Goal: Information Seeking & Learning: Learn about a topic

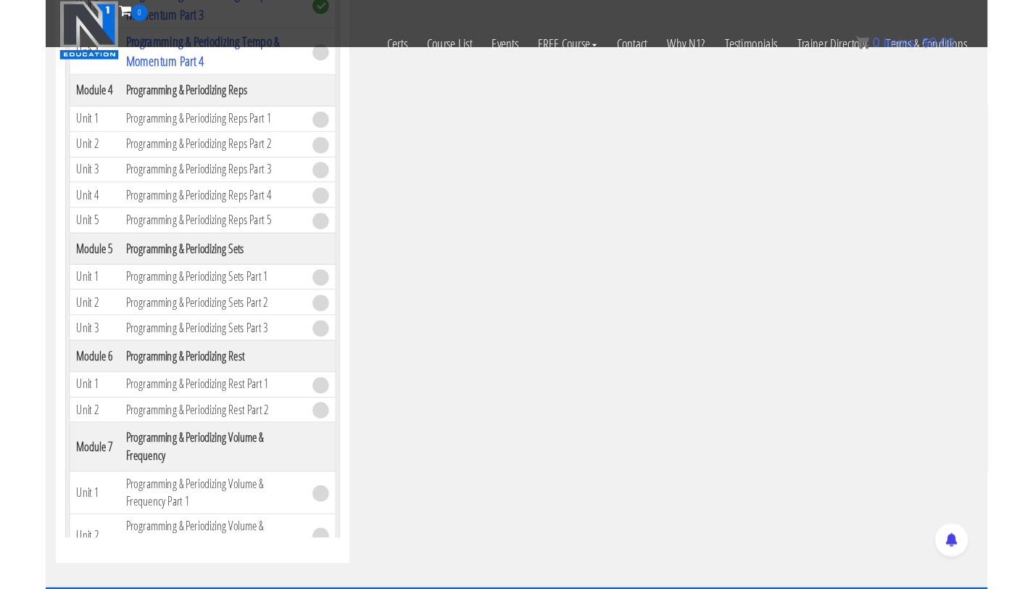
scroll to position [1078, 0]
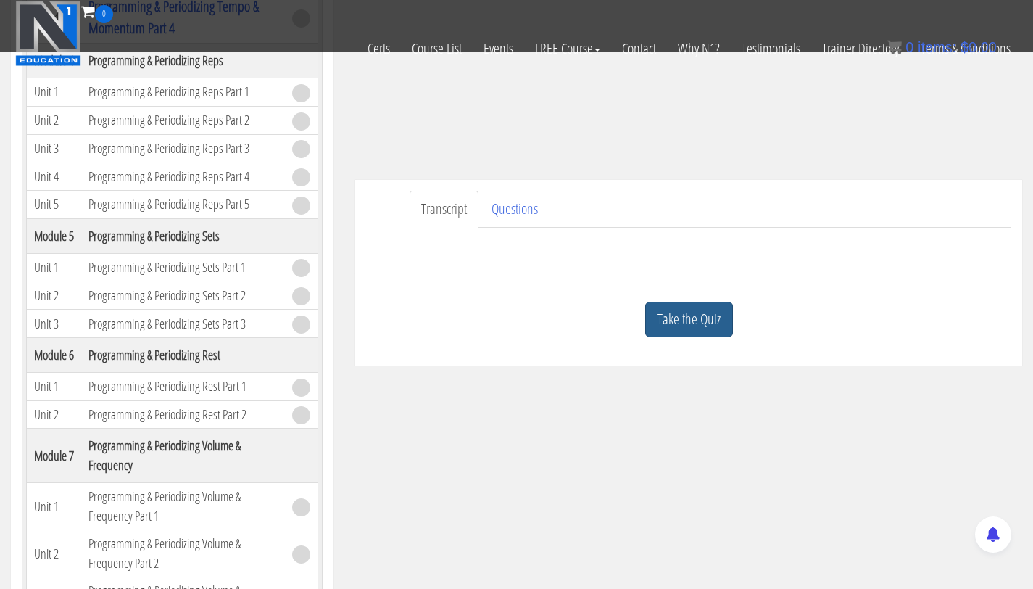
click at [666, 323] on link "Take the Quiz" at bounding box center [689, 320] width 88 height 36
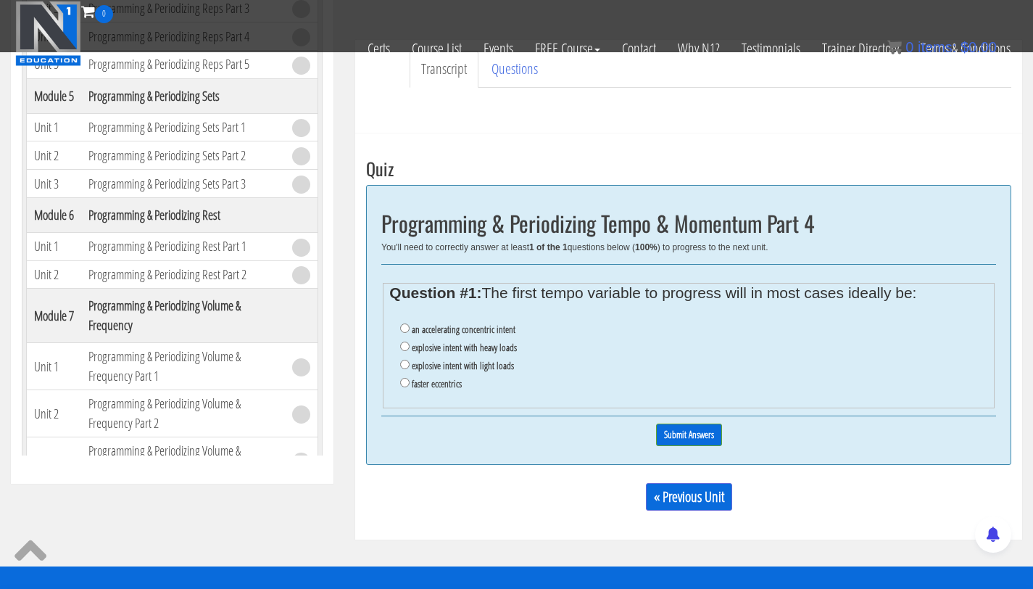
scroll to position [421, 0]
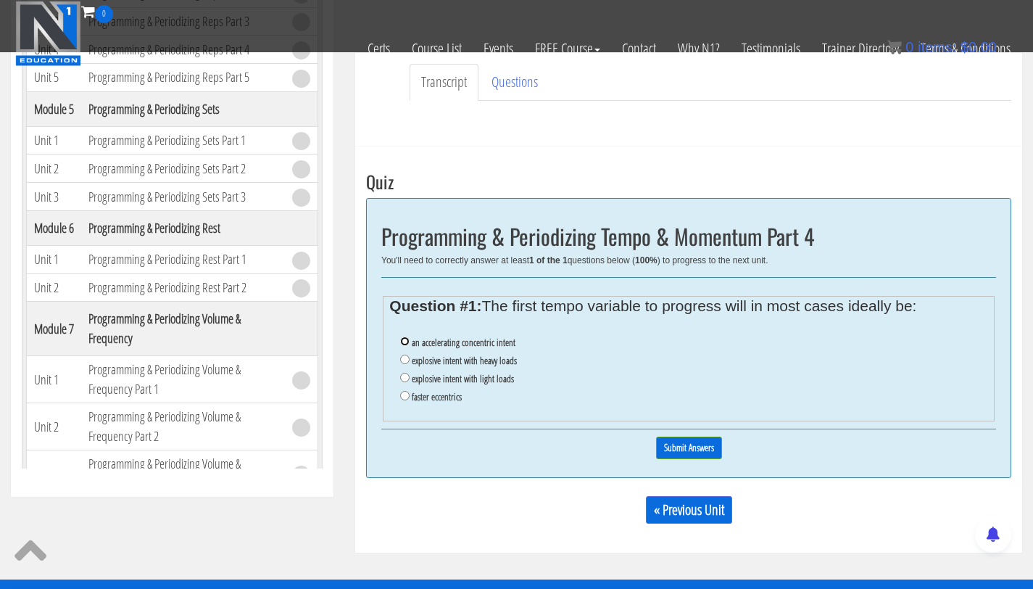
click at [407, 342] on input "an accelerating concentric intent" at bounding box center [404, 340] width 9 height 9
radio input "true"
click at [697, 455] on input "Submit Answers" at bounding box center [689, 448] width 66 height 22
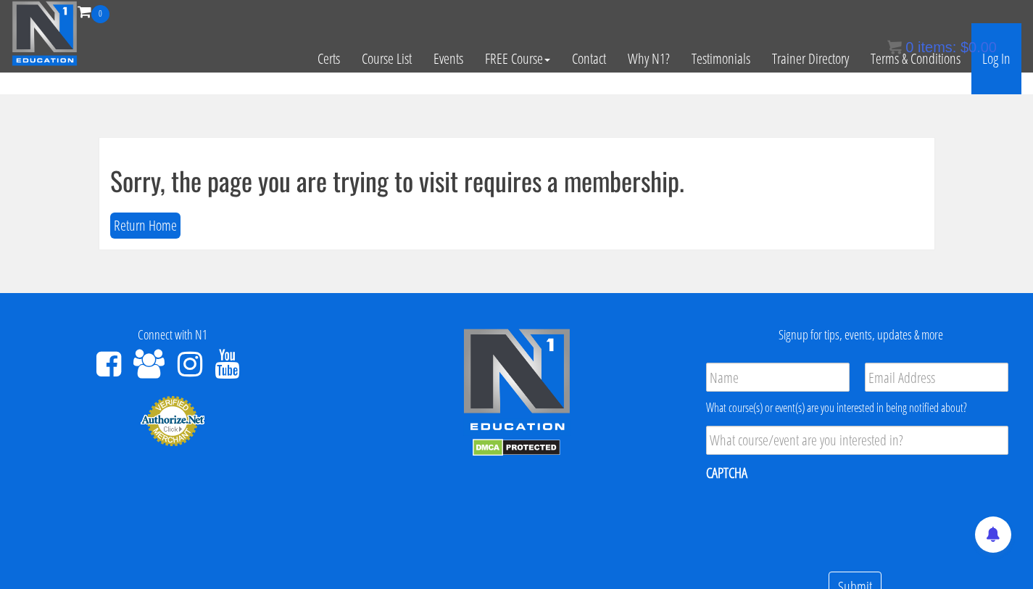
click at [1003, 66] on link "Log In" at bounding box center [997, 58] width 50 height 71
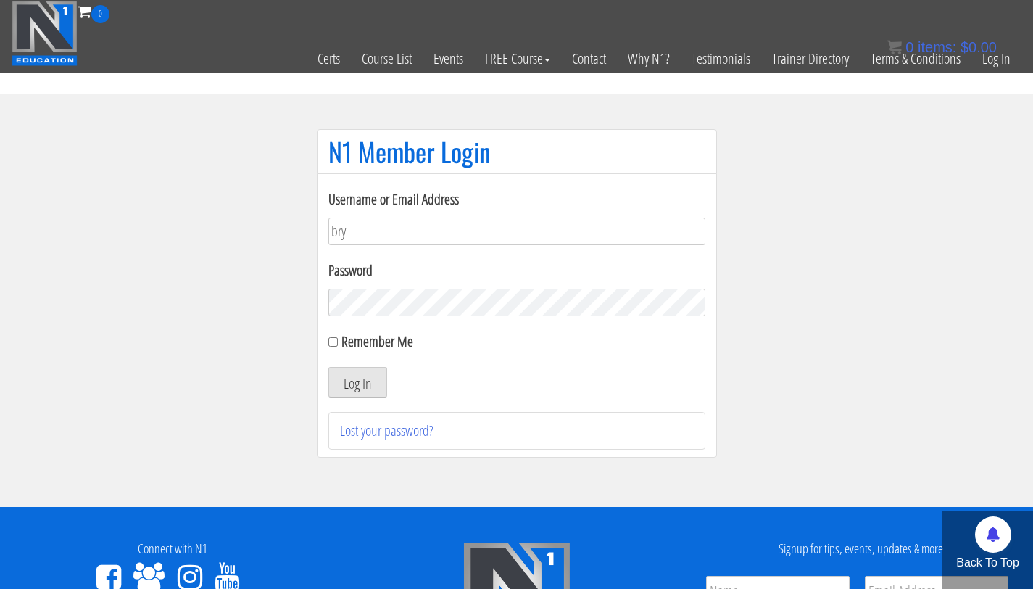
type input "bryan.williams@upr.edu"
click at [393, 318] on form "Username or Email Address bryan.williams@upr.edu Password Remember Me Log In" at bounding box center [517, 293] width 377 height 209
click at [329, 367] on button "Log In" at bounding box center [358, 382] width 59 height 30
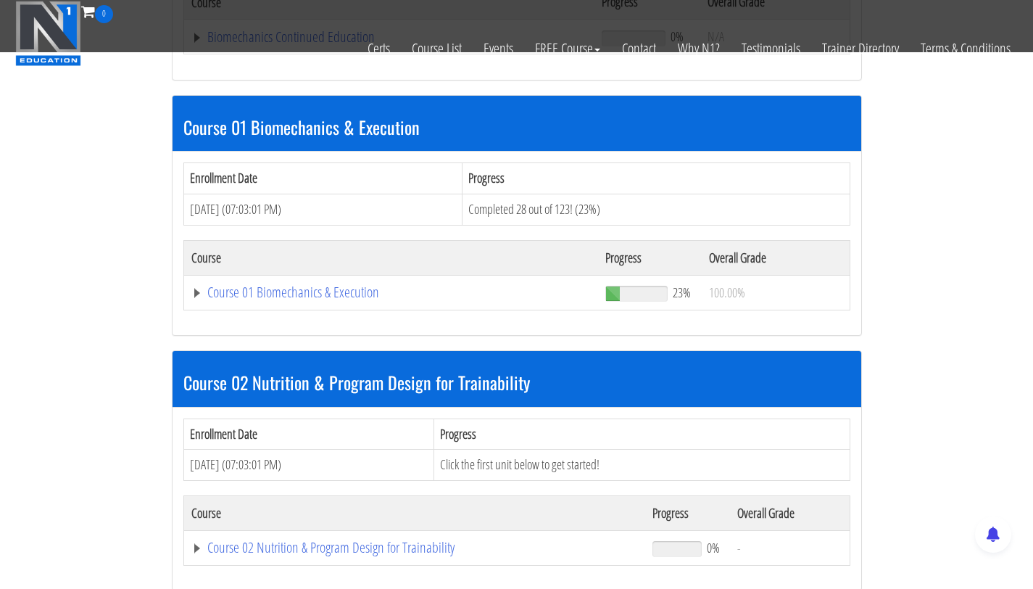
scroll to position [408, 0]
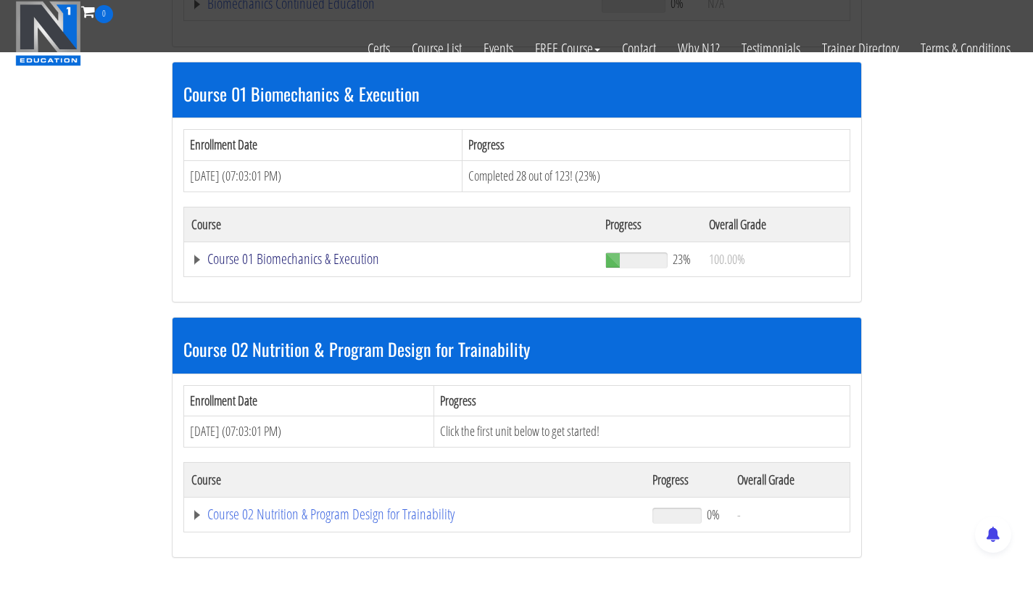
click at [341, 11] on link "Course 01 Biomechanics & Execution" at bounding box center [389, 3] width 397 height 15
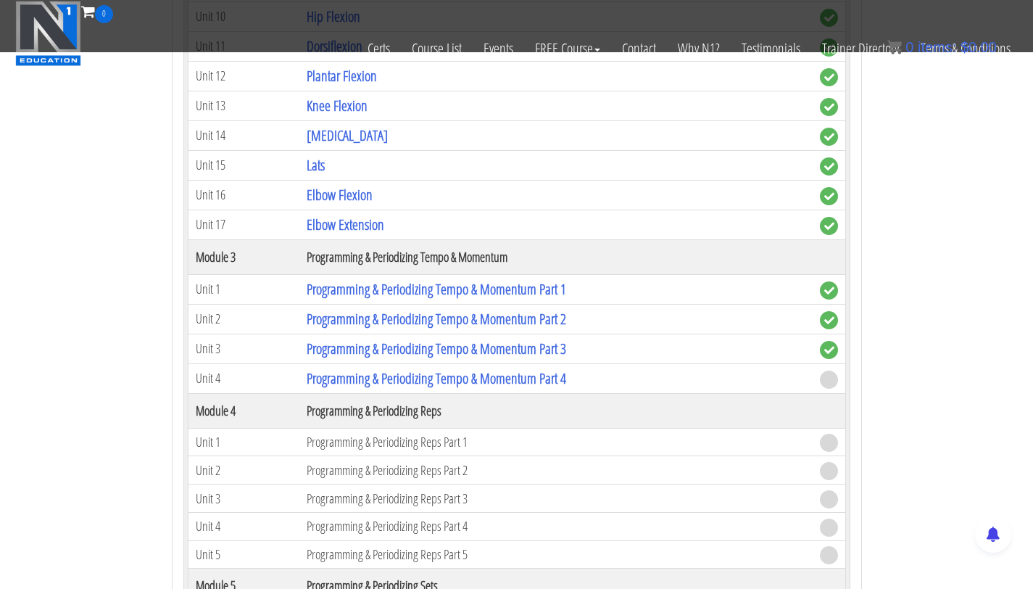
scroll to position [1295, 0]
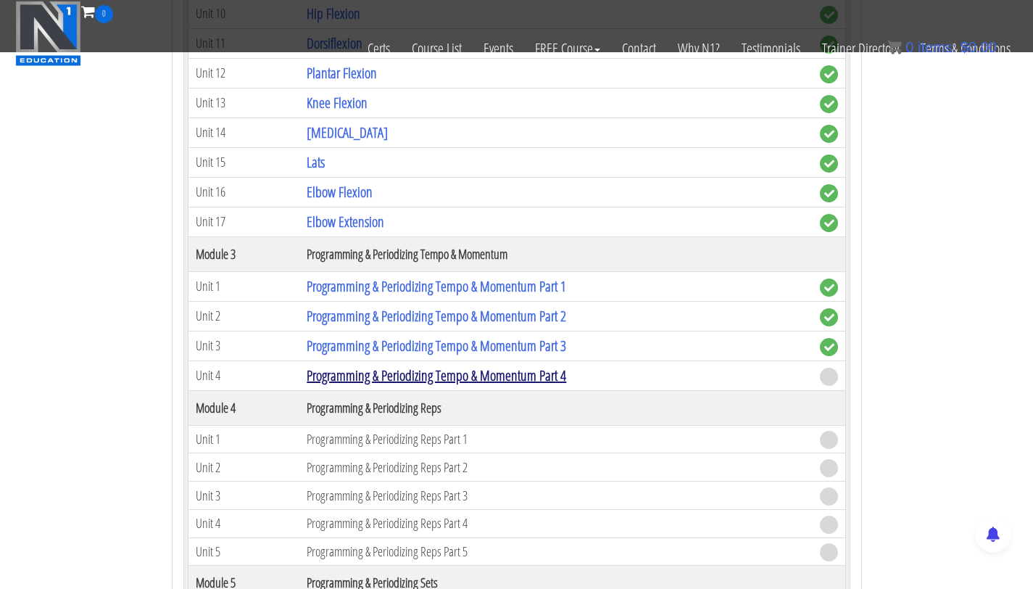
click at [400, 379] on link "Programming & Periodizing Tempo & Momentum Part 4" at bounding box center [437, 375] width 260 height 20
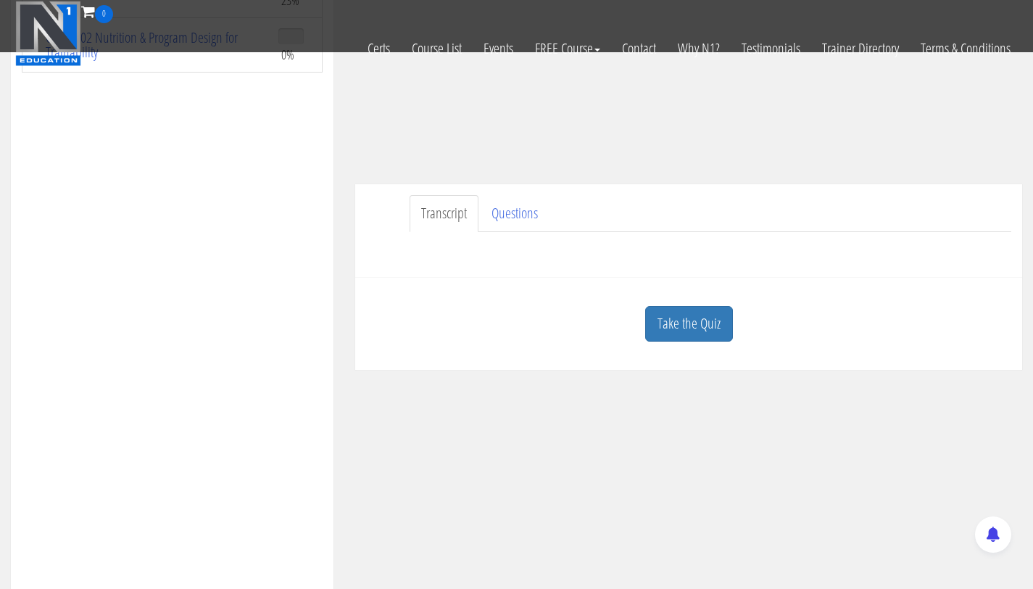
scroll to position [291, 0]
click at [690, 326] on link "Take the Quiz" at bounding box center [689, 323] width 88 height 36
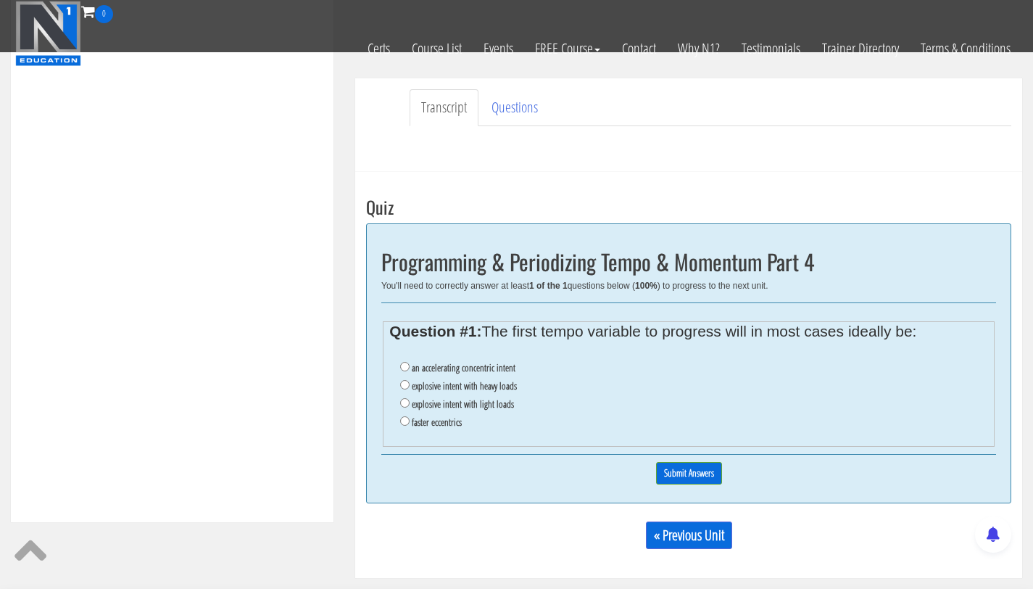
scroll to position [410, 0]
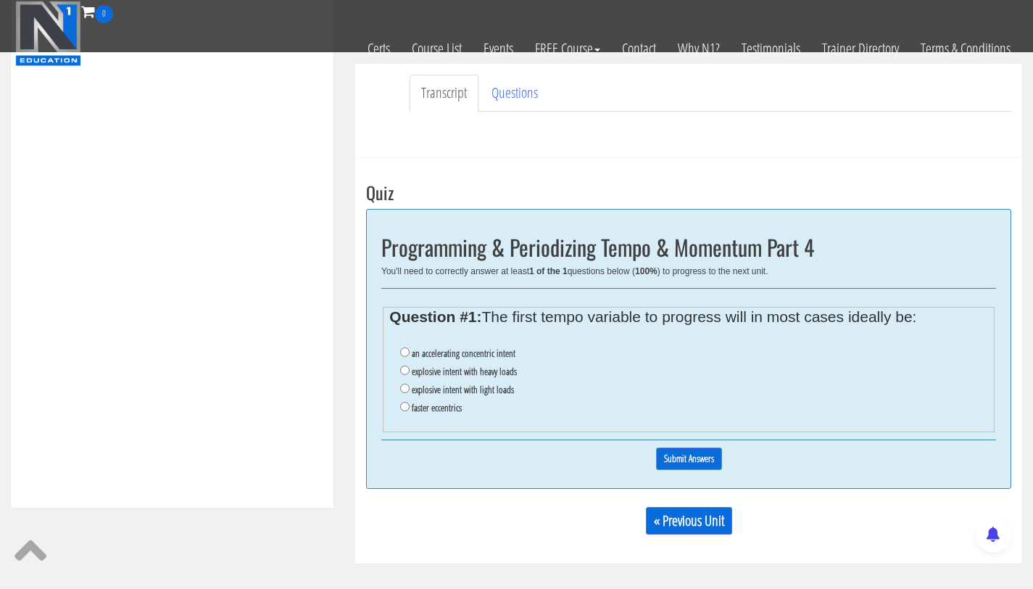
click at [458, 356] on label "an accelerating concentric intent" at bounding box center [464, 353] width 104 height 12
click at [410, 356] on input "an accelerating concentric intent" at bounding box center [404, 351] width 9 height 9
radio input "true"
click at [689, 459] on input "Submit Answers" at bounding box center [689, 458] width 66 height 22
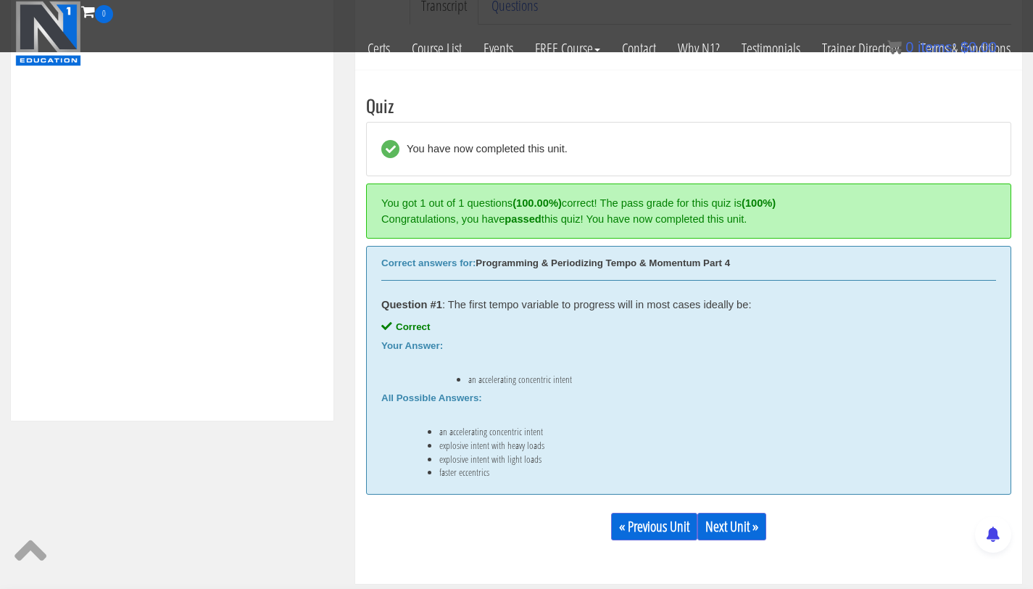
scroll to position [546, 0]
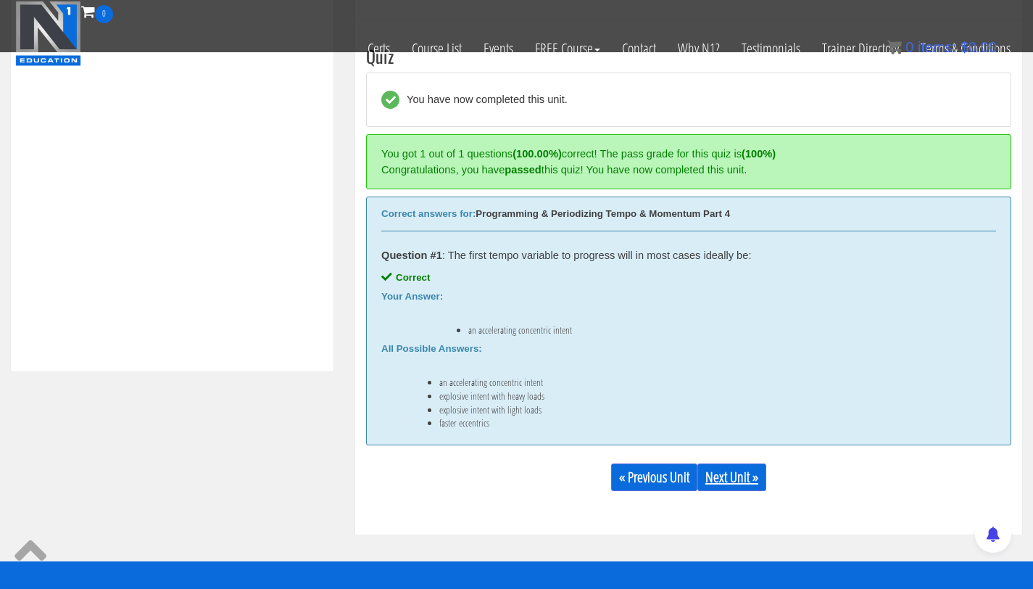
click at [747, 482] on link "Next Unit »" at bounding box center [732, 477] width 69 height 28
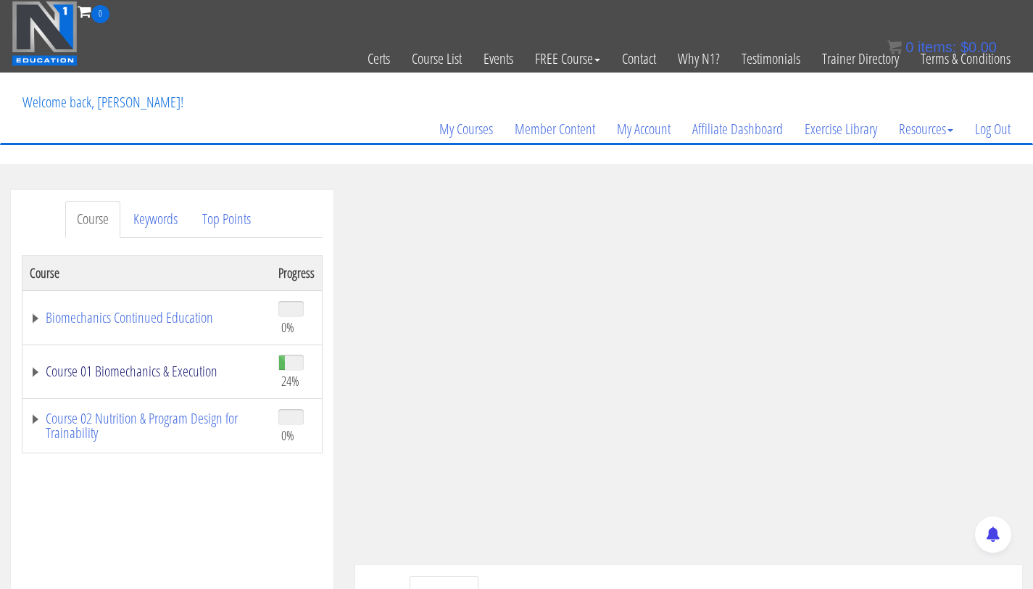
click at [157, 376] on link "Course 01 Biomechanics & Execution" at bounding box center [147, 371] width 234 height 15
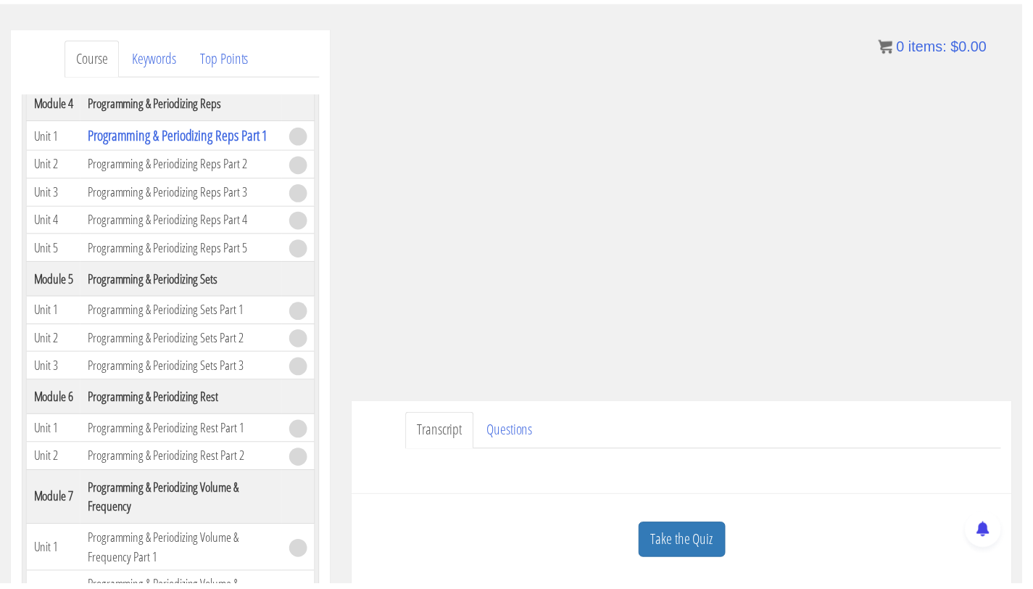
scroll to position [1298, 0]
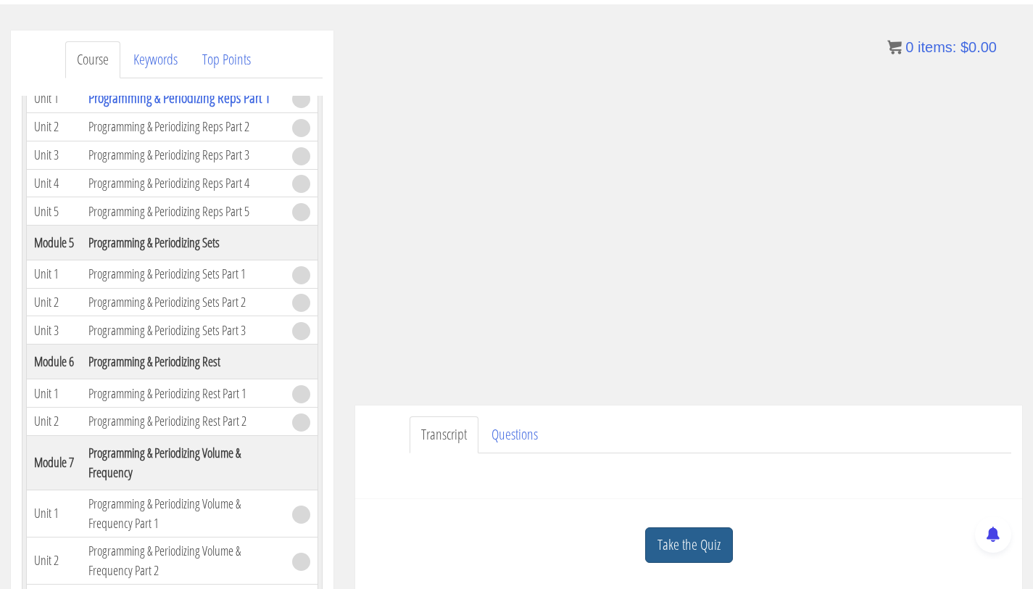
click at [677, 529] on link "Take the Quiz" at bounding box center [689, 545] width 88 height 36
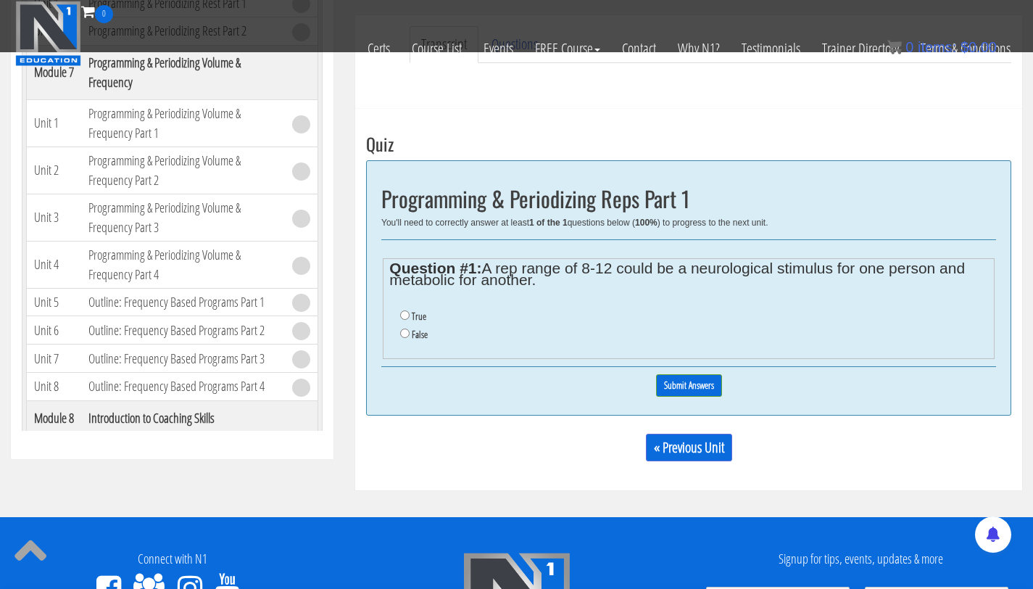
scroll to position [463, 0]
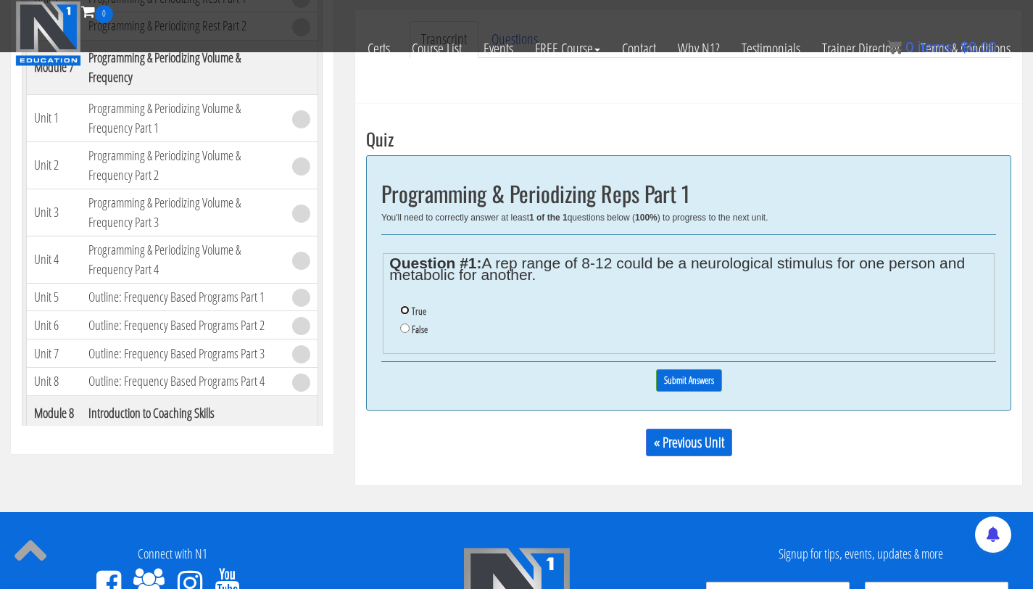
click at [405, 308] on input "True" at bounding box center [404, 309] width 9 height 9
radio input "true"
click at [681, 376] on input "Submit Answers" at bounding box center [689, 380] width 66 height 22
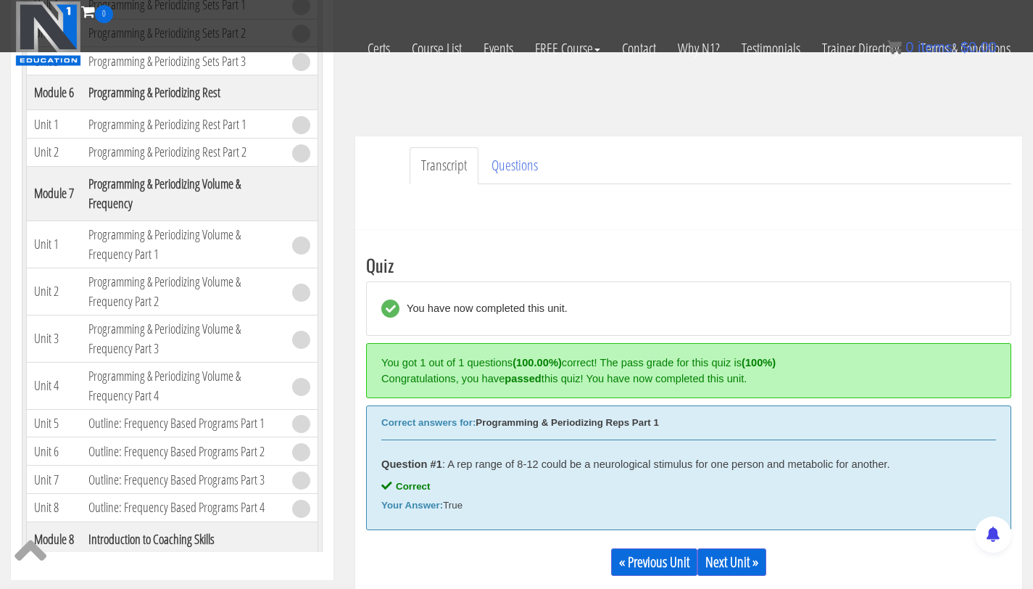
scroll to position [341, 0]
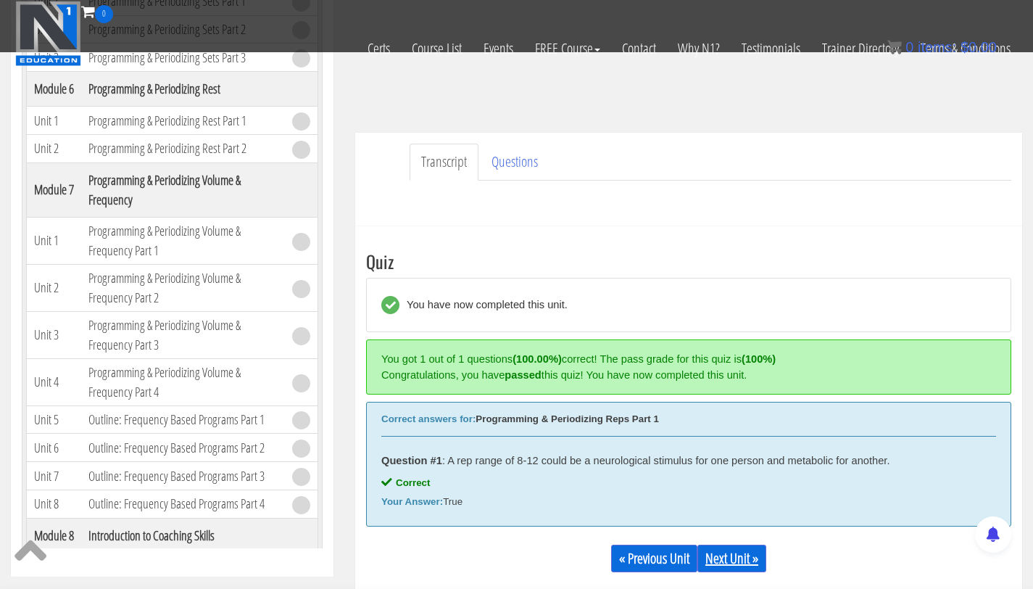
click at [722, 556] on link "Next Unit »" at bounding box center [732, 559] width 69 height 28
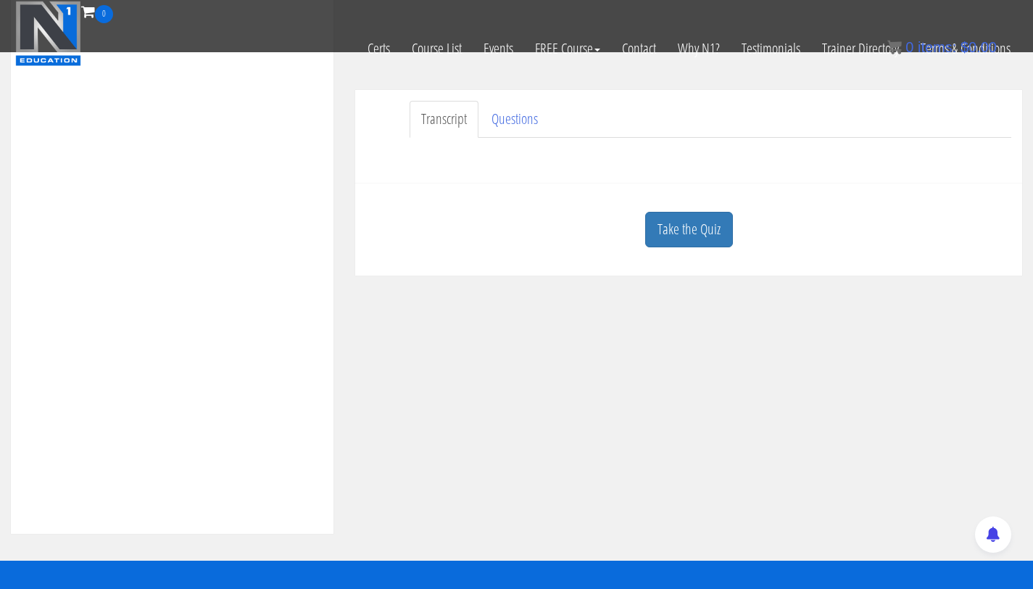
scroll to position [402, 0]
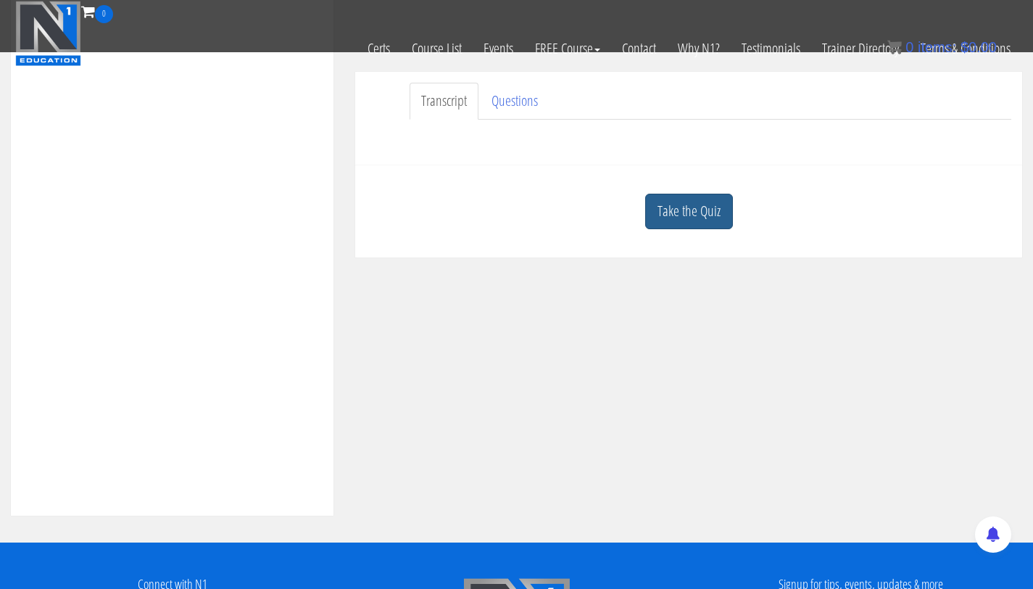
click at [699, 219] on link "Take the Quiz" at bounding box center [689, 212] width 88 height 36
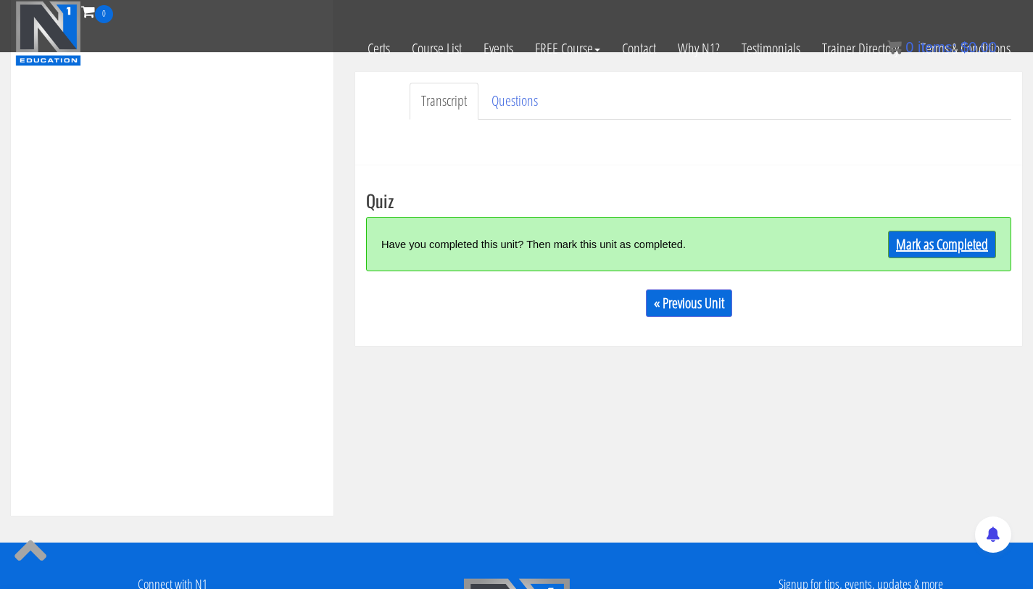
click at [911, 241] on link "Mark as Completed" at bounding box center [942, 245] width 108 height 28
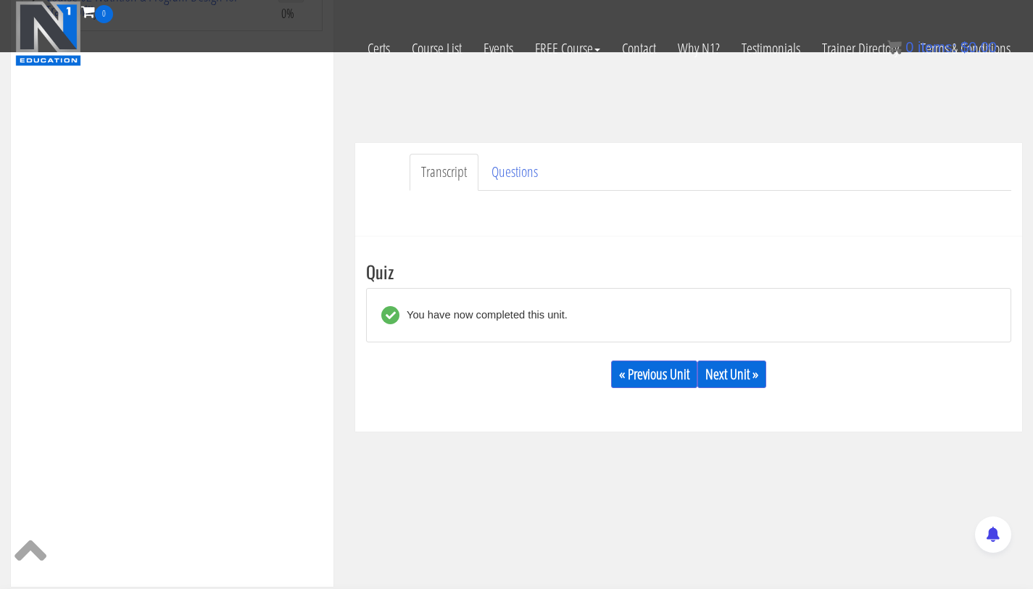
scroll to position [336, 0]
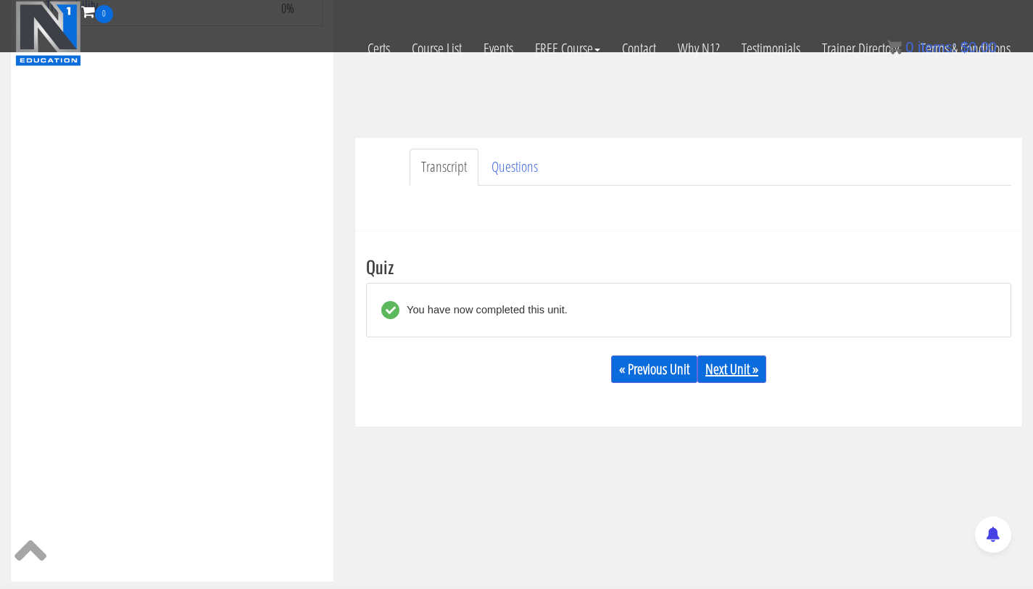
click at [732, 365] on link "Next Unit »" at bounding box center [732, 369] width 69 height 28
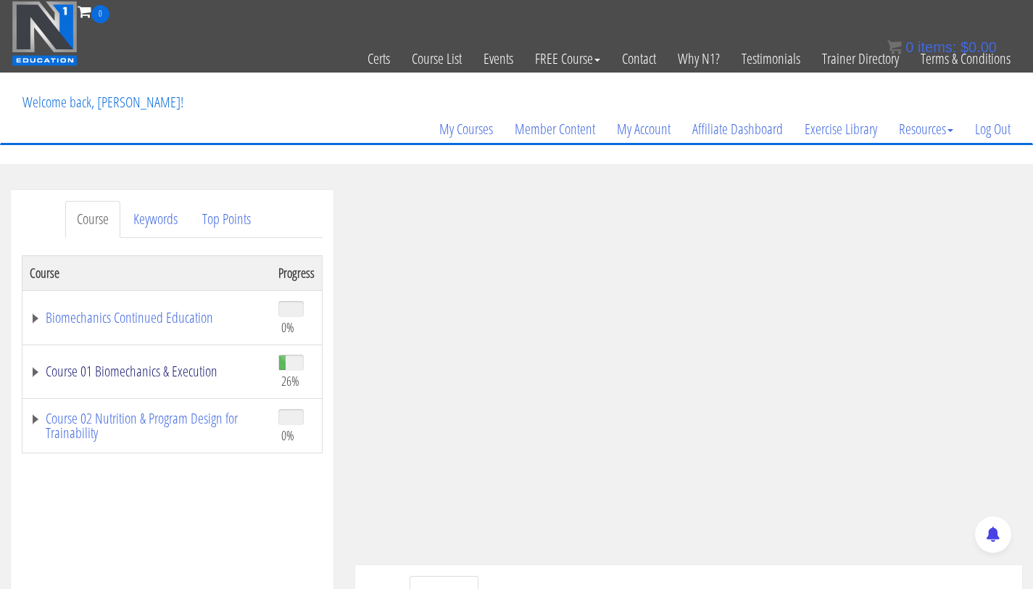
click at [199, 372] on link "Course 01 Biomechanics & Execution" at bounding box center [147, 371] width 234 height 15
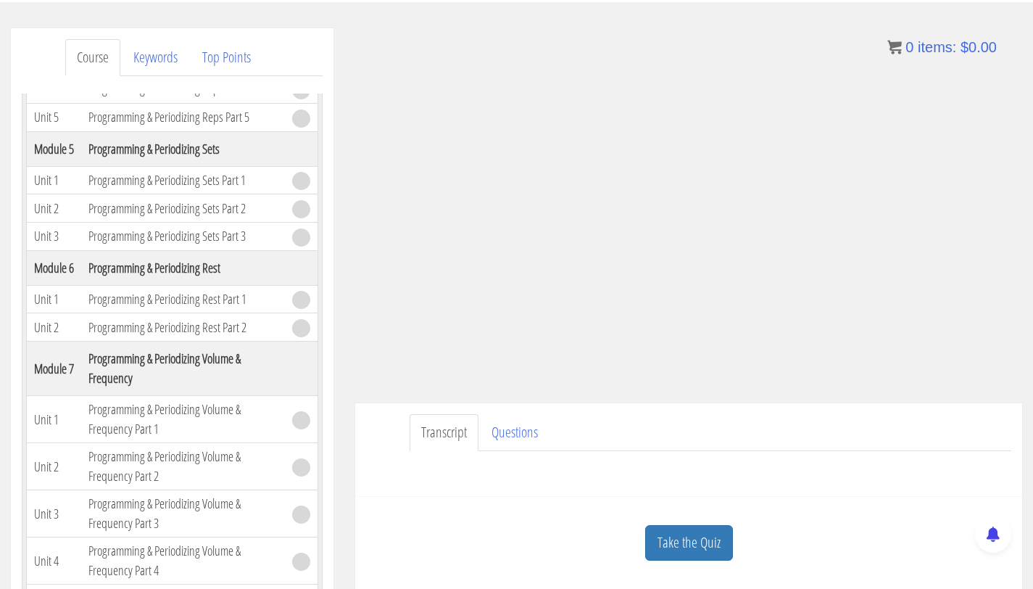
scroll to position [165, 0]
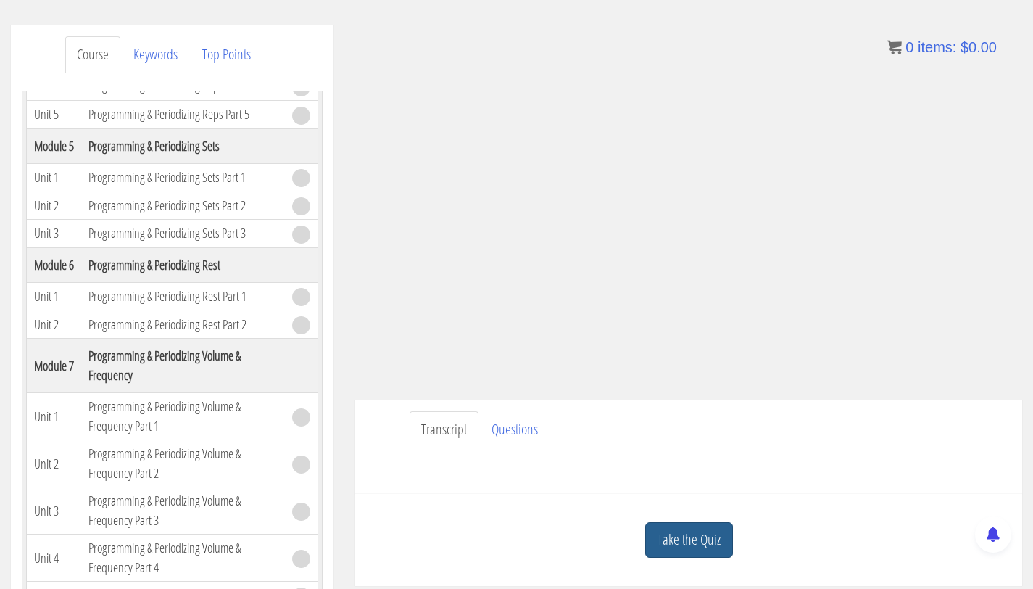
click at [684, 538] on link "Take the Quiz" at bounding box center [689, 540] width 88 height 36
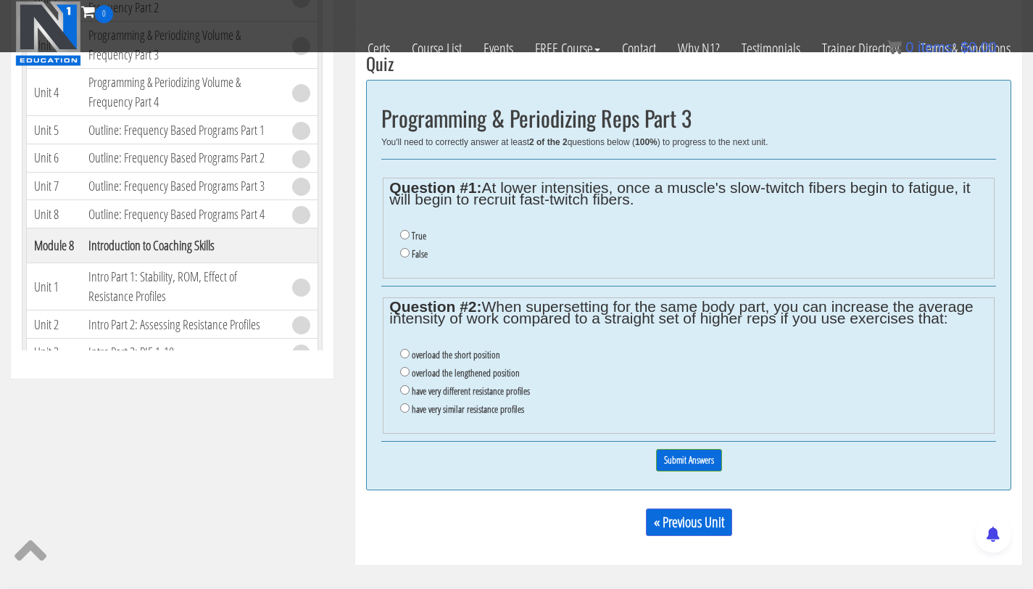
scroll to position [526, 0]
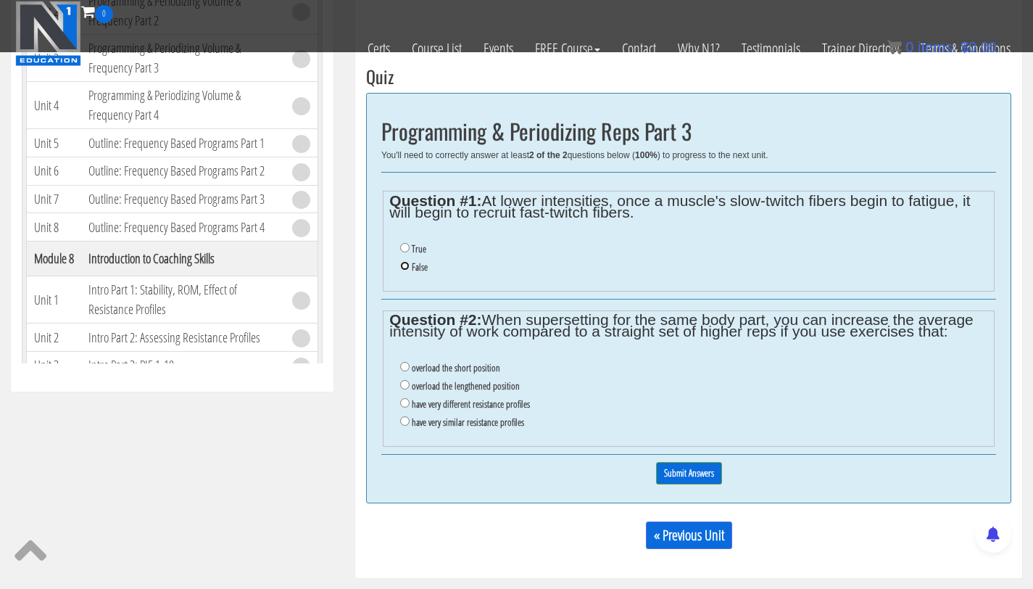
click at [405, 267] on input "False" at bounding box center [404, 265] width 9 height 9
radio input "true"
click at [408, 423] on input "have very similar resistance profiles" at bounding box center [404, 420] width 9 height 9
radio input "true"
click at [687, 468] on input "Submit Answers" at bounding box center [689, 473] width 66 height 22
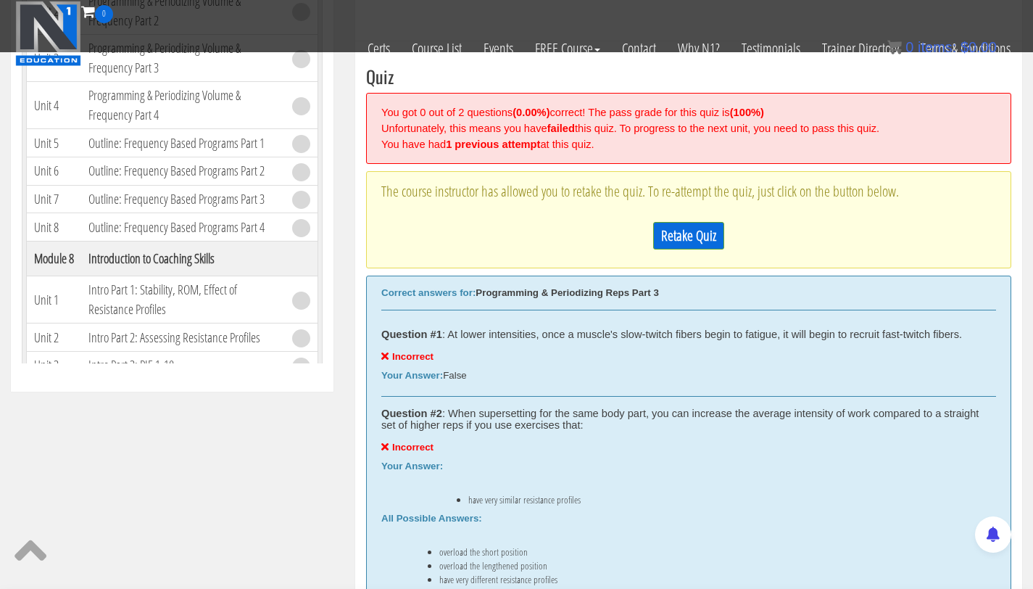
scroll to position [546, 0]
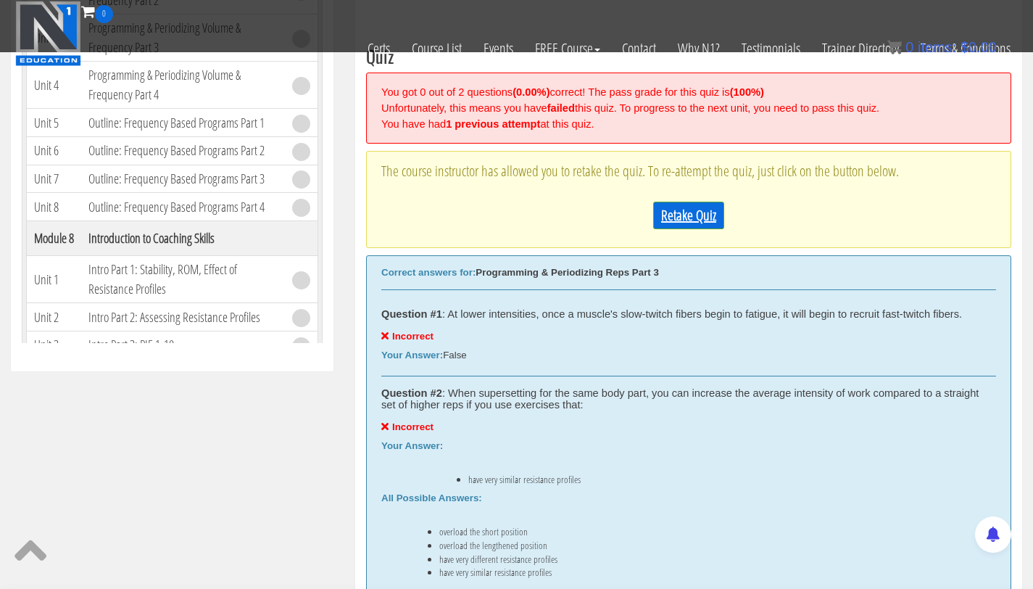
click at [704, 219] on link "Retake Quiz" at bounding box center [688, 216] width 71 height 28
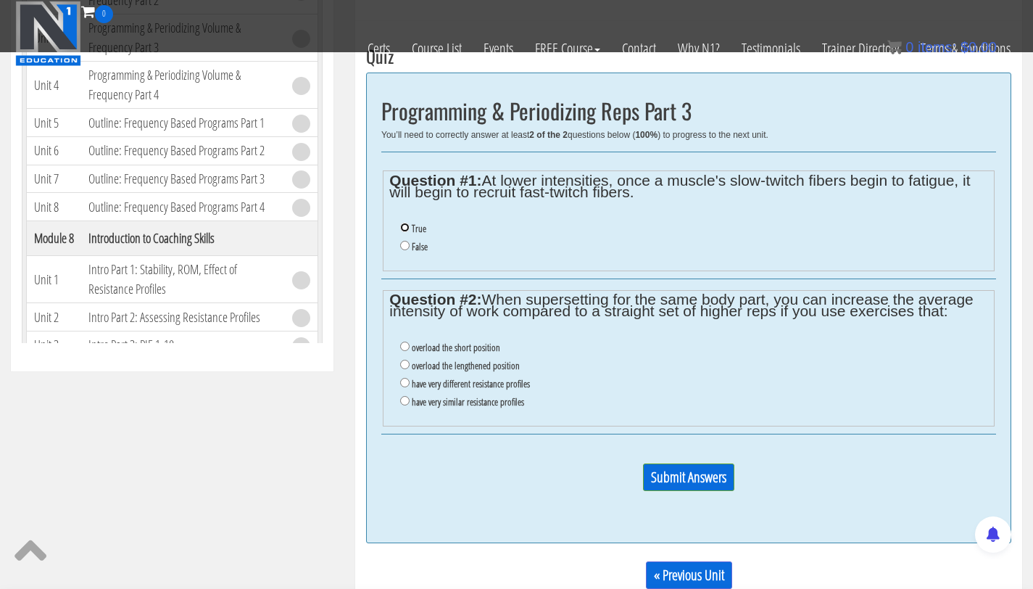
click at [409, 230] on input "True" at bounding box center [404, 227] width 9 height 9
radio input "true"
click at [402, 384] on input "have very different resistance profiles" at bounding box center [404, 382] width 9 height 9
radio input "true"
click at [709, 475] on input "Submit Answers" at bounding box center [688, 477] width 91 height 28
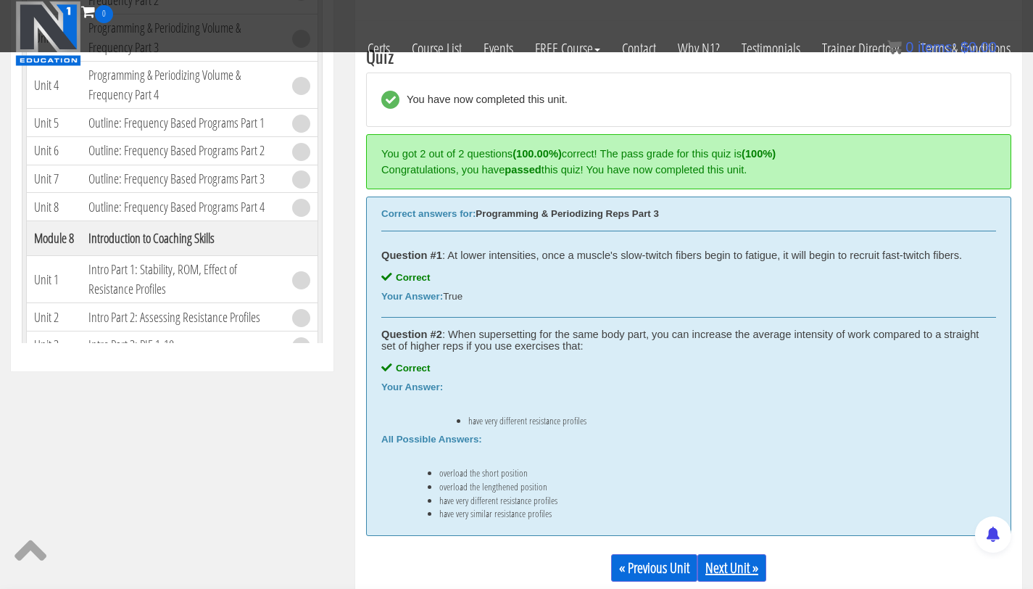
click at [743, 566] on link "Next Unit »" at bounding box center [732, 568] width 69 height 28
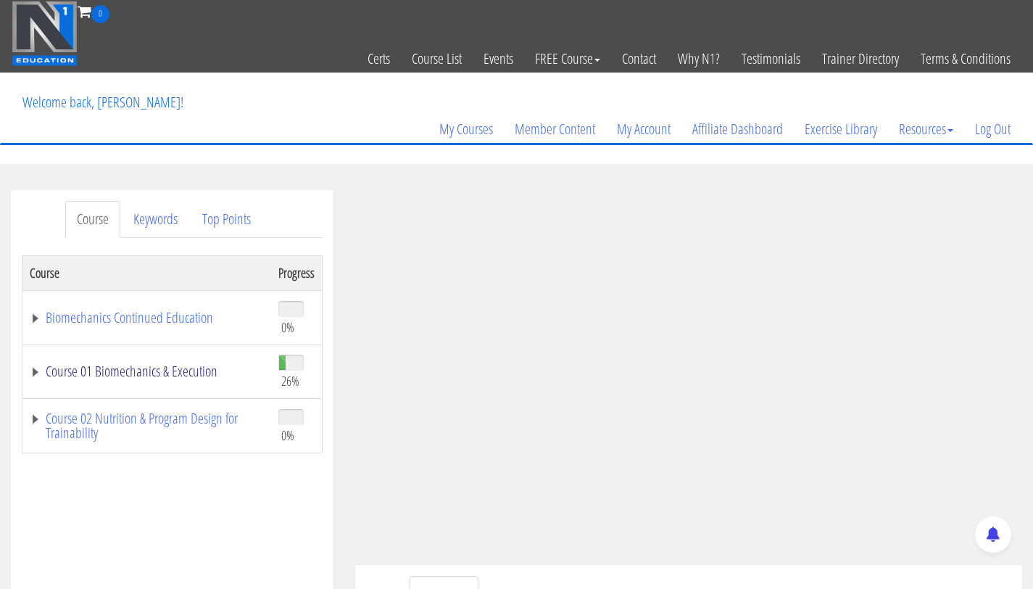
click at [180, 364] on link "Course 01 Biomechanics & Execution" at bounding box center [147, 371] width 234 height 15
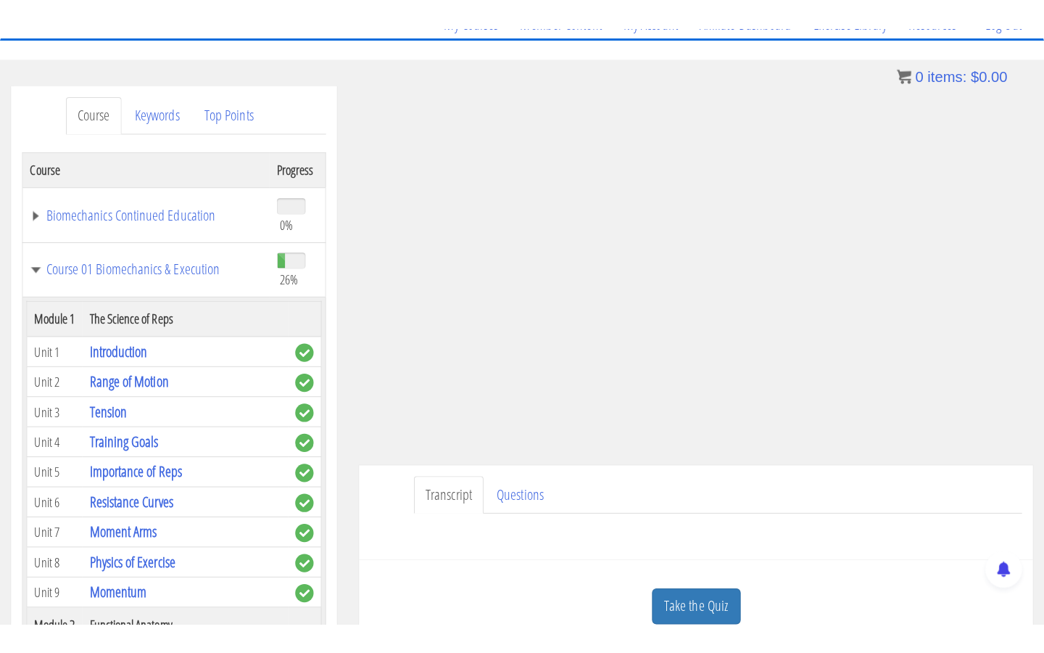
scroll to position [137, 0]
